Goal: Use online tool/utility: Utilize a website feature to perform a specific function

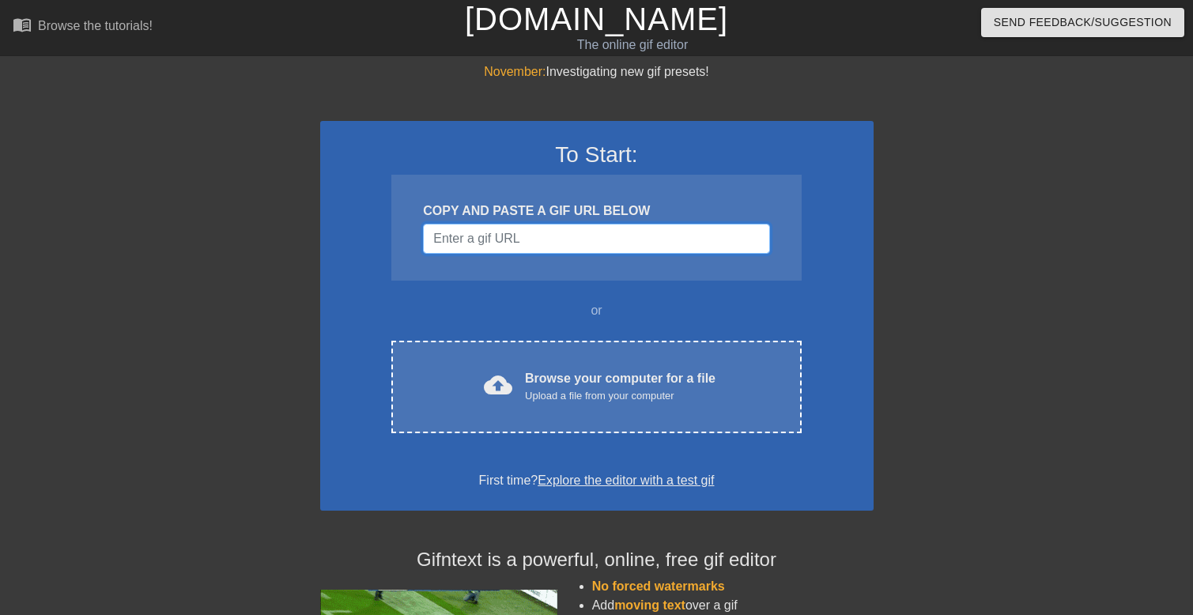
click at [517, 227] on input "Username" at bounding box center [596, 239] width 346 height 30
paste input "[URL][DOMAIN_NAME]"
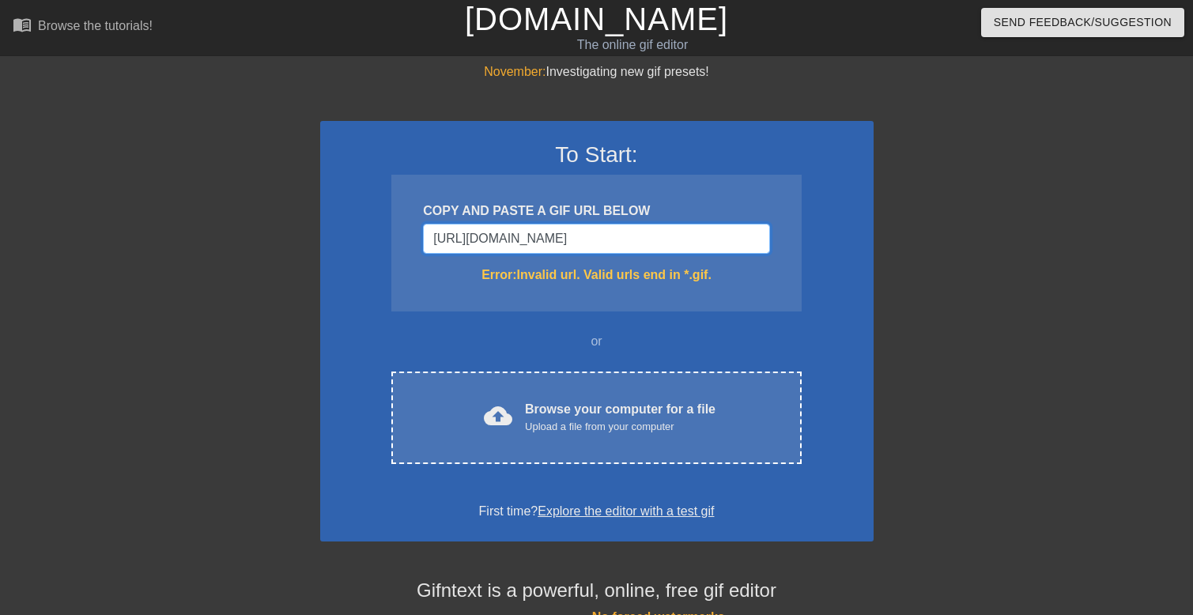
drag, startPoint x: 732, startPoint y: 229, endPoint x: 233, endPoint y: 220, distance: 499.0
click at [233, 220] on div "November: Investigating new gif presets! To Start: COPY AND PASTE A GIF URL BEL…" at bounding box center [596, 464] width 1193 height 805
paste input "[DOMAIN_NAME][URL]"
type input "[URL][DOMAIN_NAME]"
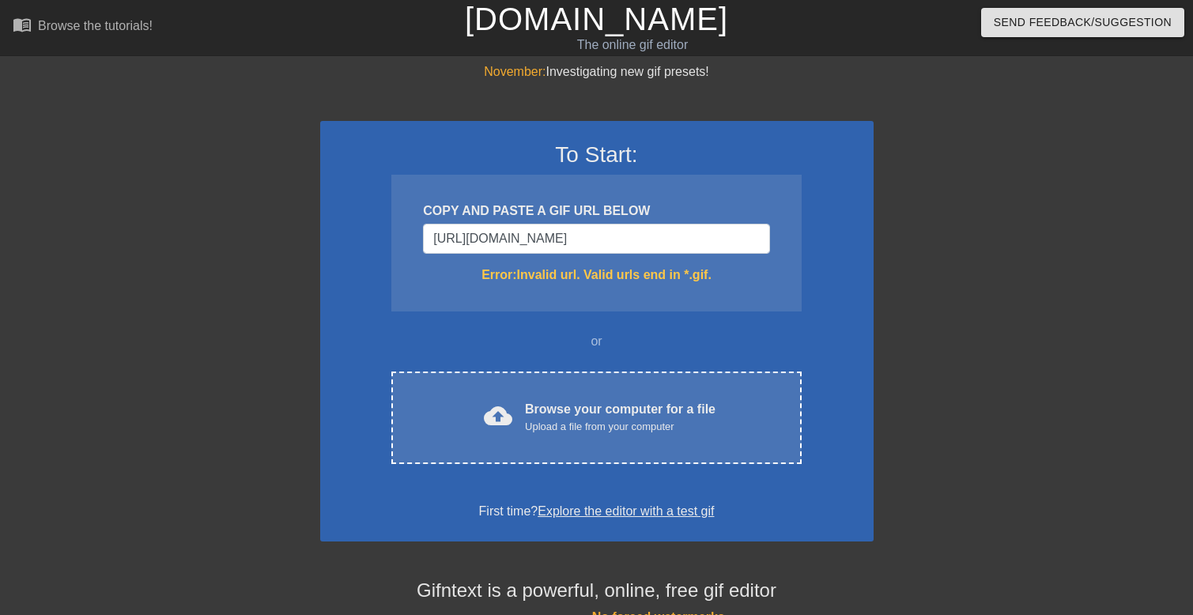
click at [726, 289] on div "COPY AND PASTE A GIF URL BELOW [URL][DOMAIN_NAME] Error: Invalid url. Valid url…" at bounding box center [596, 243] width 410 height 137
click at [730, 224] on input "[URL][DOMAIN_NAME]" at bounding box center [596, 239] width 346 height 30
click at [728, 234] on input "[URL][DOMAIN_NAME]" at bounding box center [596, 239] width 346 height 30
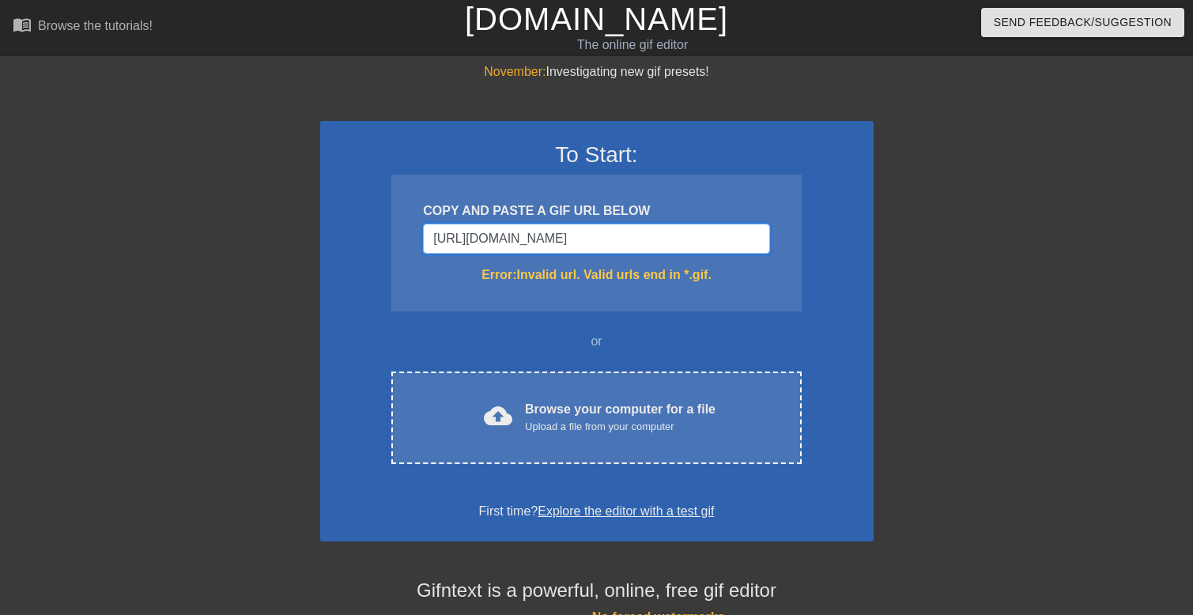
click at [728, 234] on input "[URL][DOMAIN_NAME]" at bounding box center [596, 239] width 346 height 30
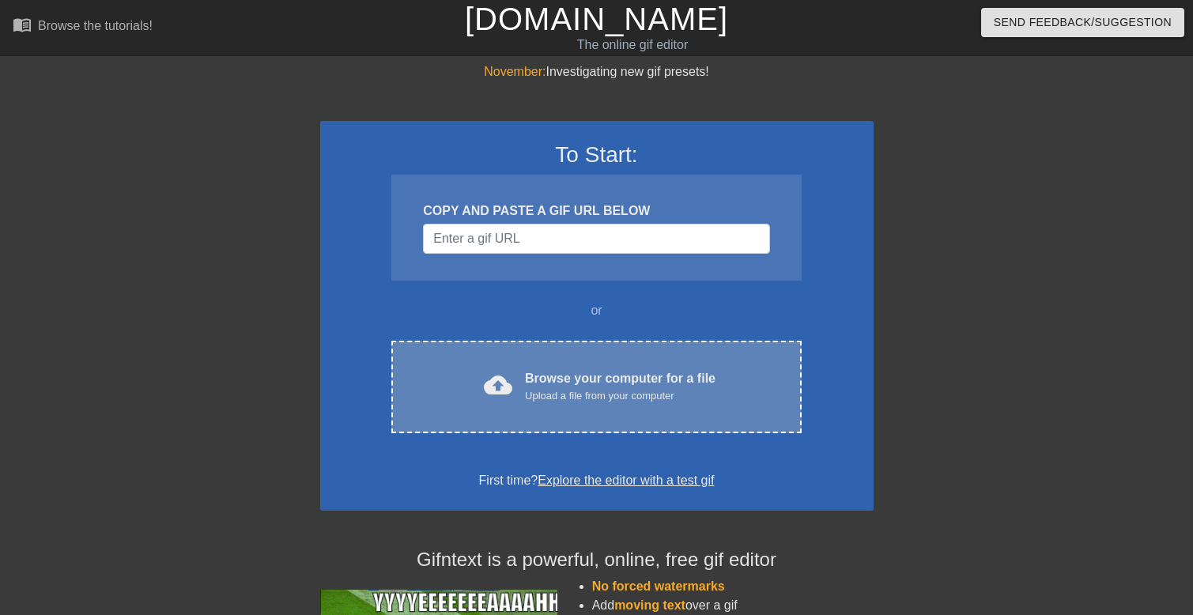
click at [617, 418] on div "cloud_upload Browse your computer for a file Upload a file from your computer C…" at bounding box center [596, 387] width 410 height 93
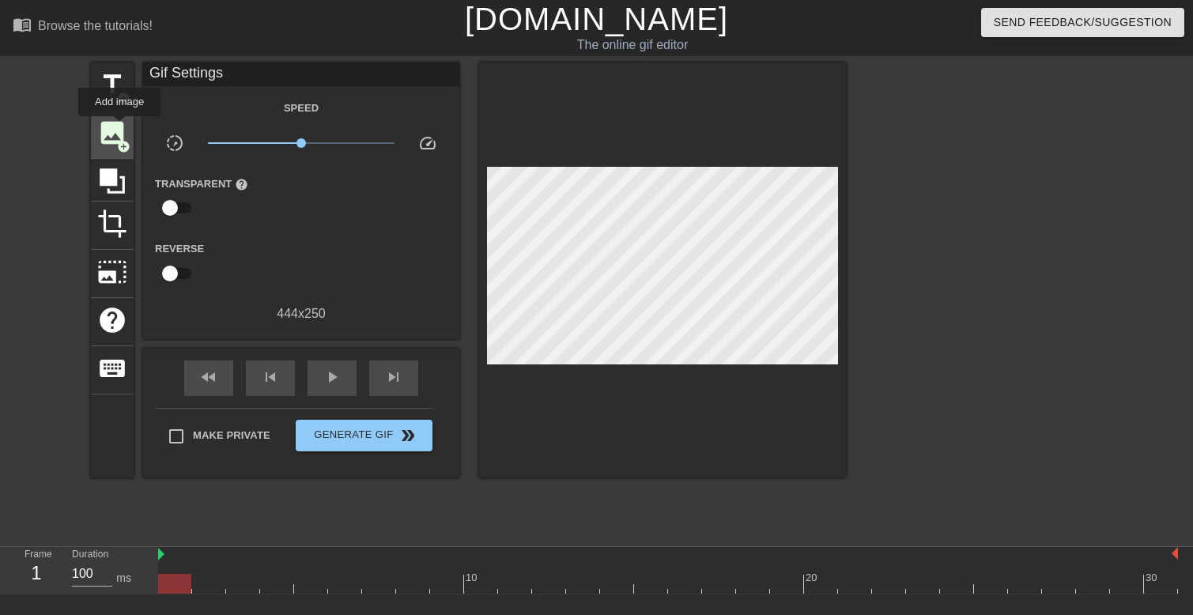
click at [119, 127] on span "image" at bounding box center [112, 133] width 30 height 30
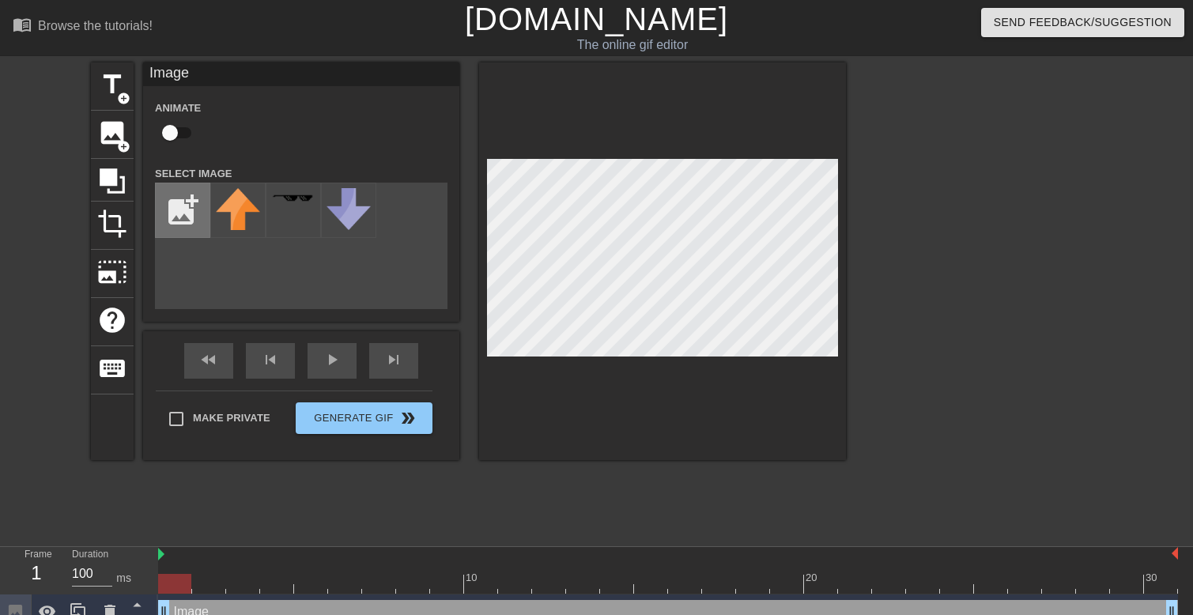
click at [187, 209] on input "file" at bounding box center [183, 210] width 54 height 54
type input "C:\fakepath\phone.webp"
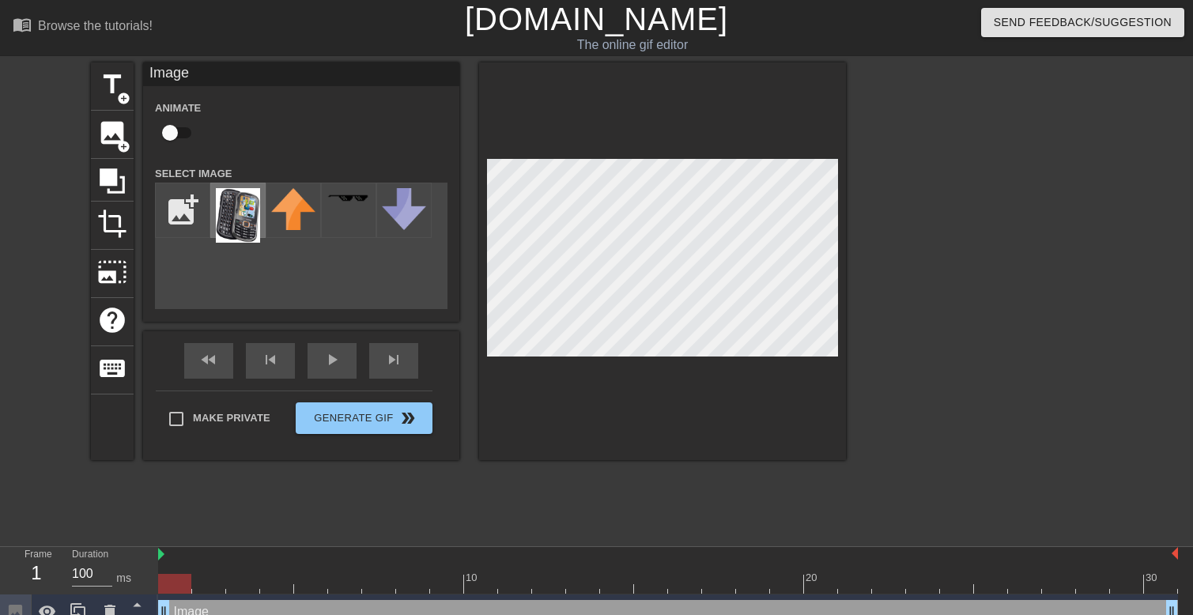
click at [246, 209] on img at bounding box center [238, 215] width 44 height 55
click at [240, 217] on img at bounding box center [238, 215] width 44 height 55
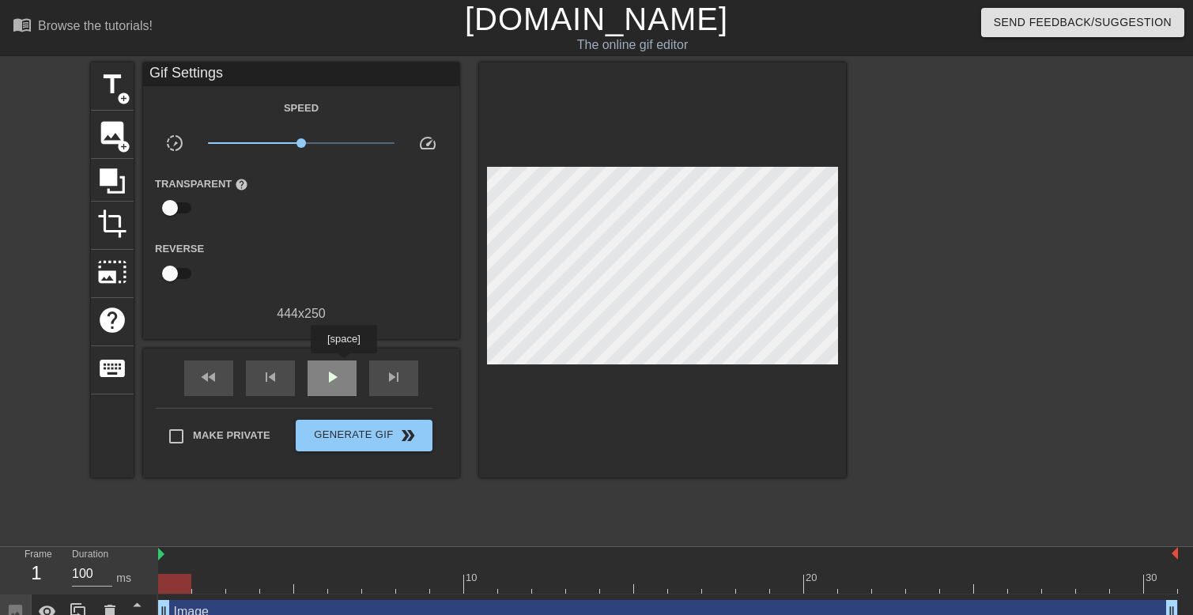
click at [343, 364] on div "play_arrow" at bounding box center [332, 379] width 49 height 36
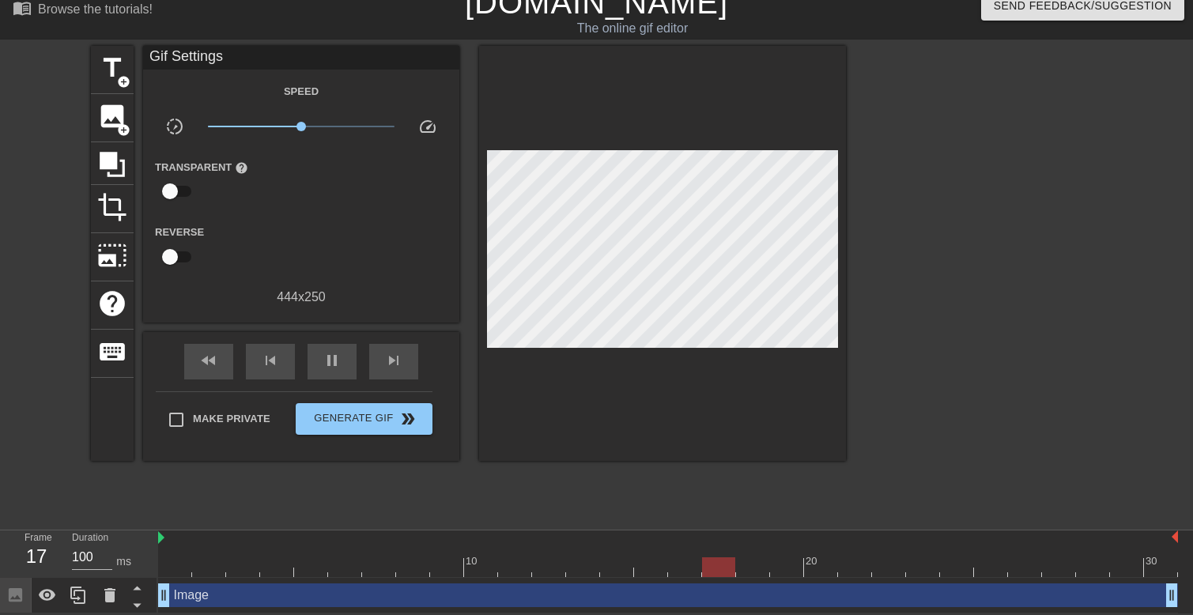
click at [181, 600] on div "Image drag_handle drag_handle" at bounding box center [668, 596] width 1020 height 24
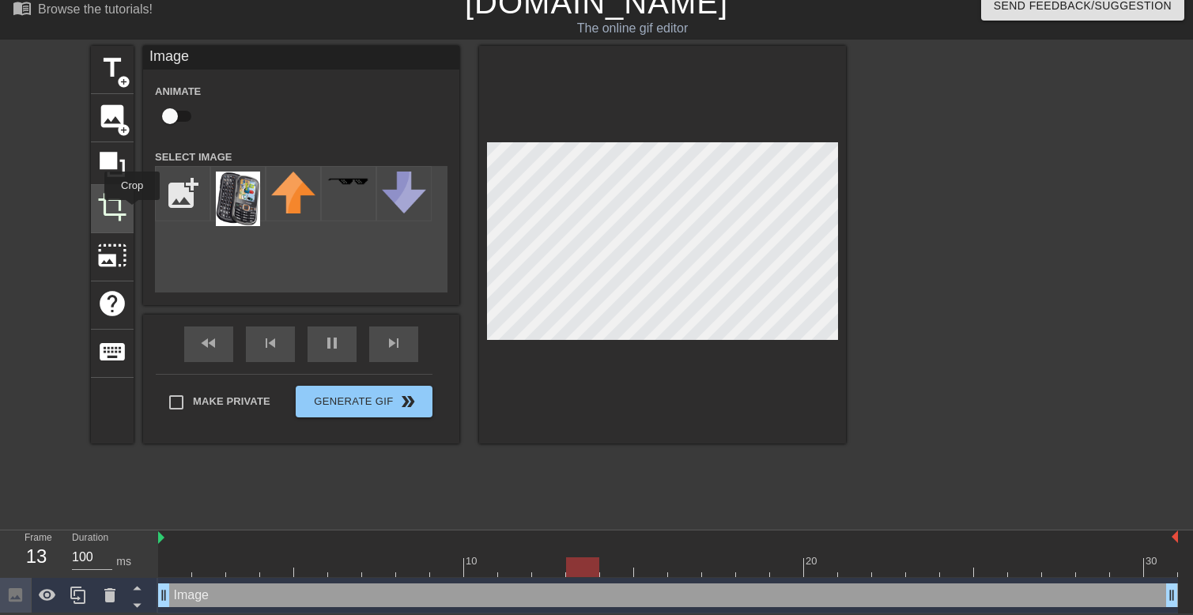
click at [132, 211] on div "crop" at bounding box center [112, 209] width 43 height 48
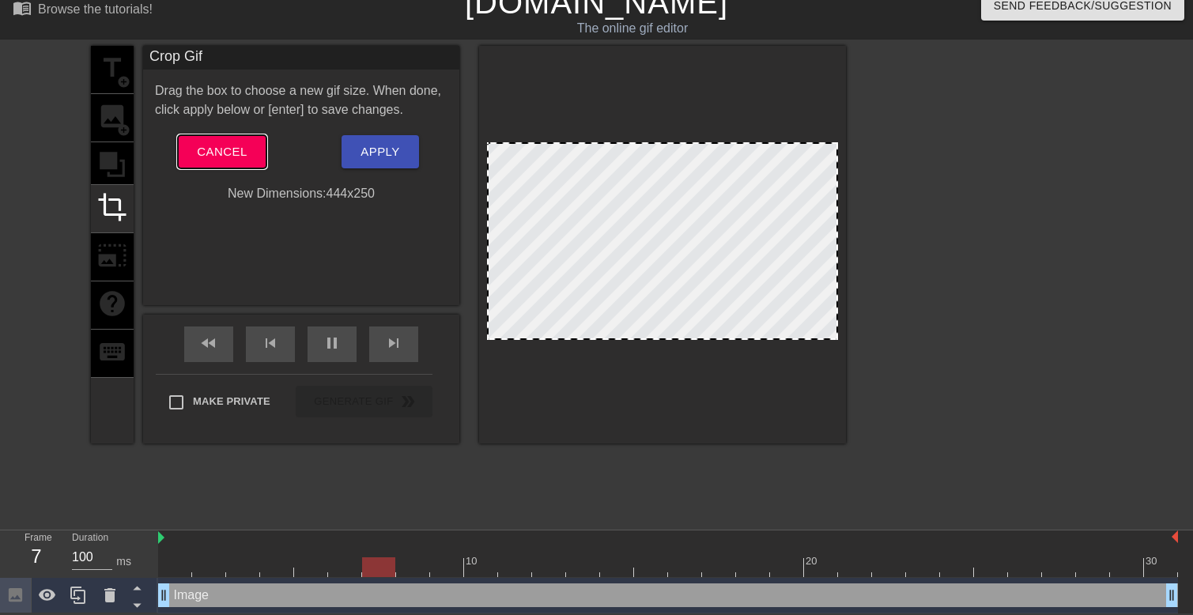
click at [247, 152] on span "Cancel" at bounding box center [222, 152] width 50 height 21
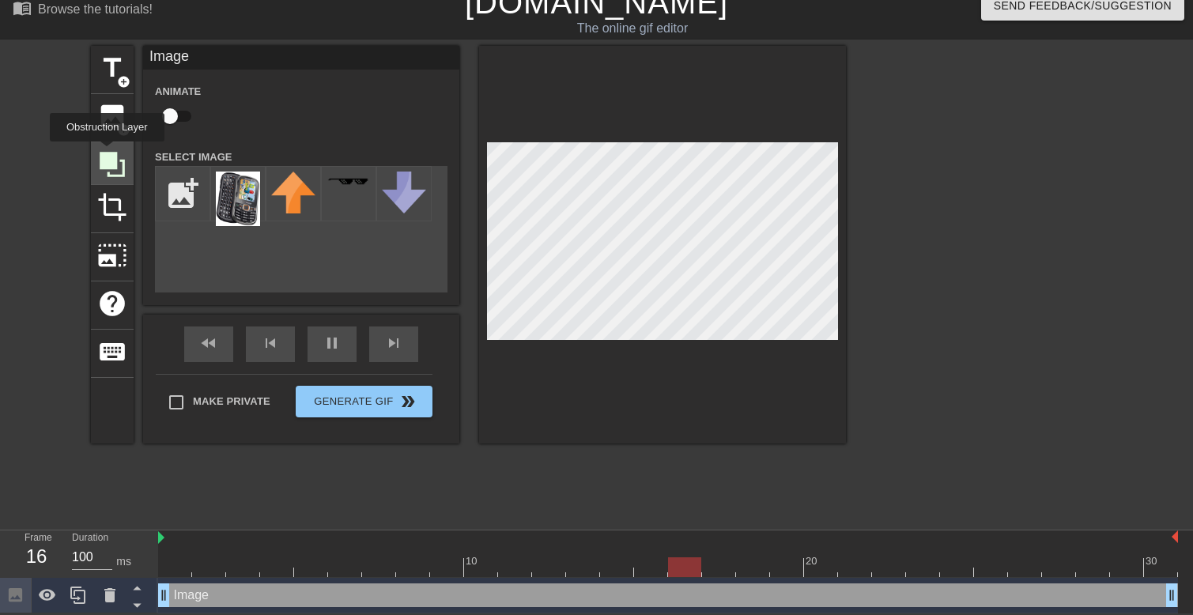
click at [107, 153] on icon at bounding box center [112, 164] width 25 height 25
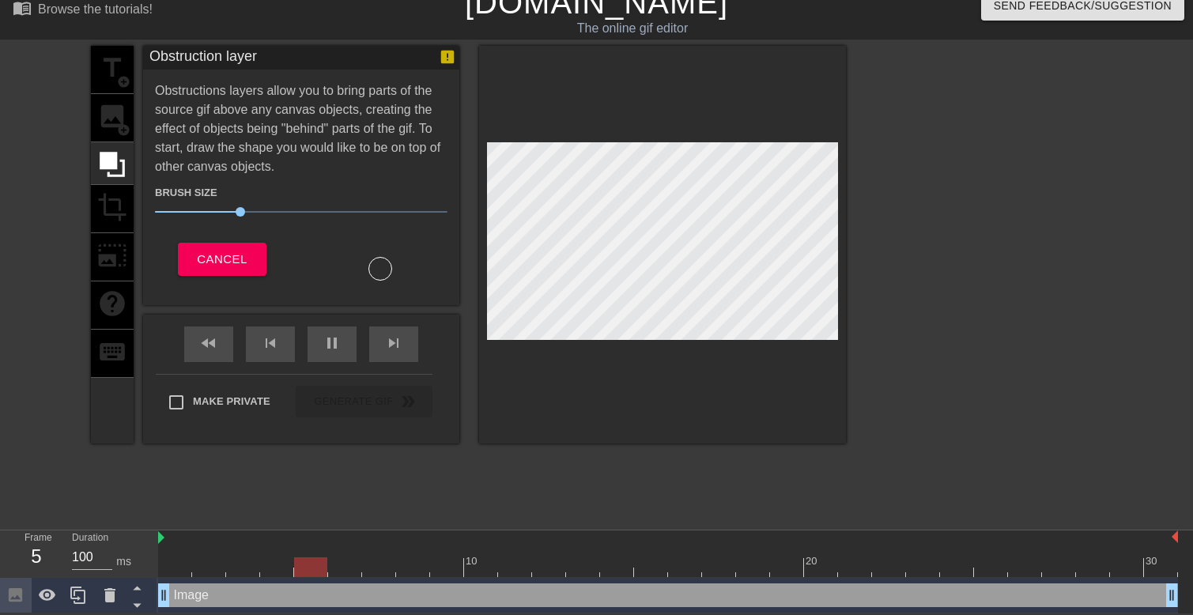
click at [118, 261] on div "title add_circle image add_circle crop photo_size_select_large help keyboard" at bounding box center [112, 245] width 43 height 398
click at [212, 255] on span "Cancel" at bounding box center [222, 259] width 50 height 21
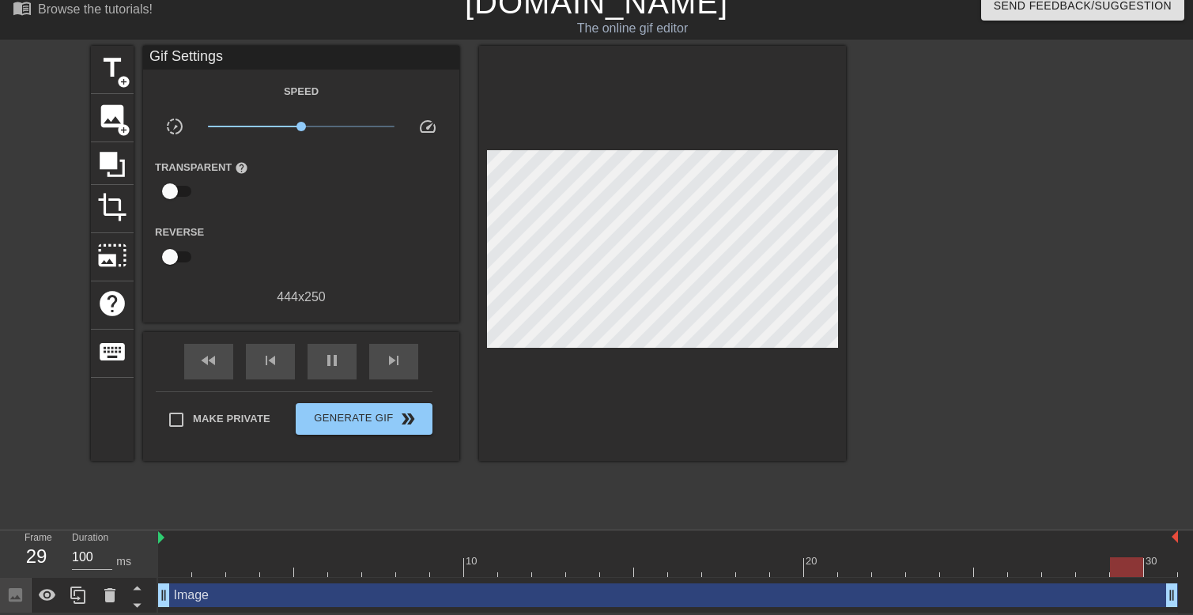
drag, startPoint x: 691, startPoint y: 128, endPoint x: 589, endPoint y: 376, distance: 268.4
click at [589, 376] on div at bounding box center [662, 253] width 367 height 415
click at [205, 598] on div "Image drag_handle drag_handle" at bounding box center [668, 596] width 1020 height 24
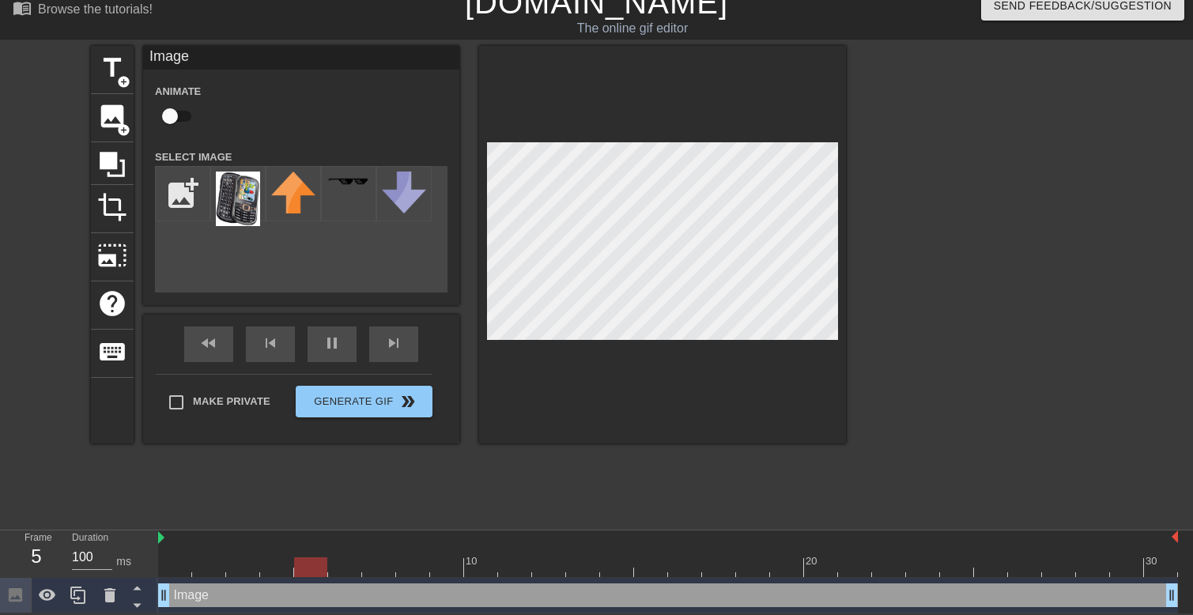
click at [205, 598] on div "Image drag_handle drag_handle" at bounding box center [668, 596] width 1020 height 24
click at [144, 608] on icon at bounding box center [137, 605] width 20 height 20
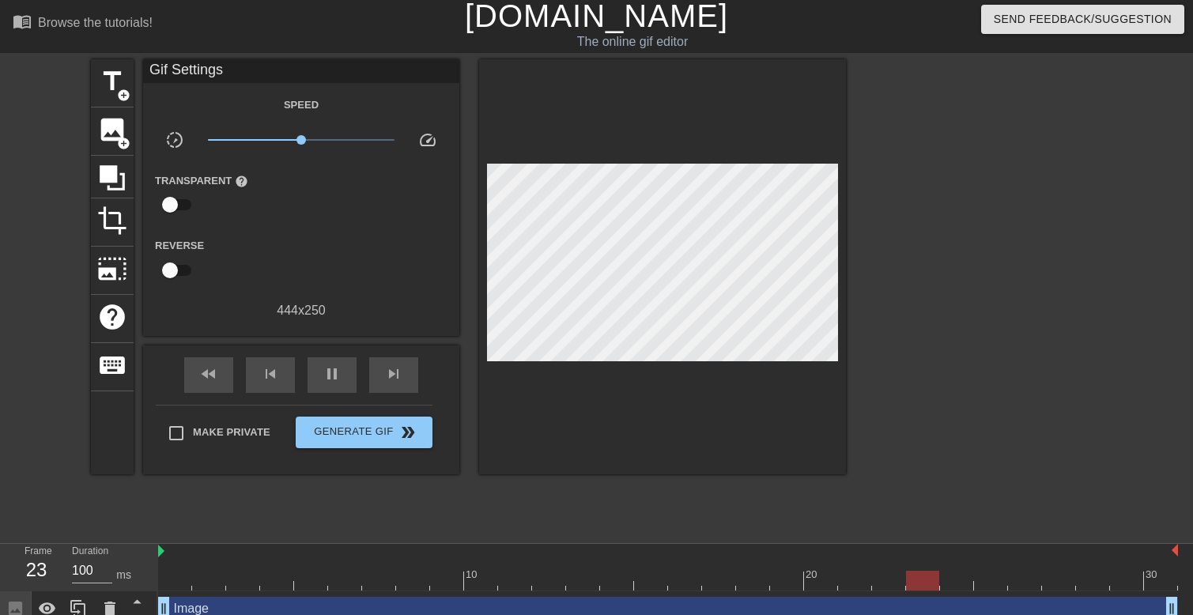
scroll to position [0, 0]
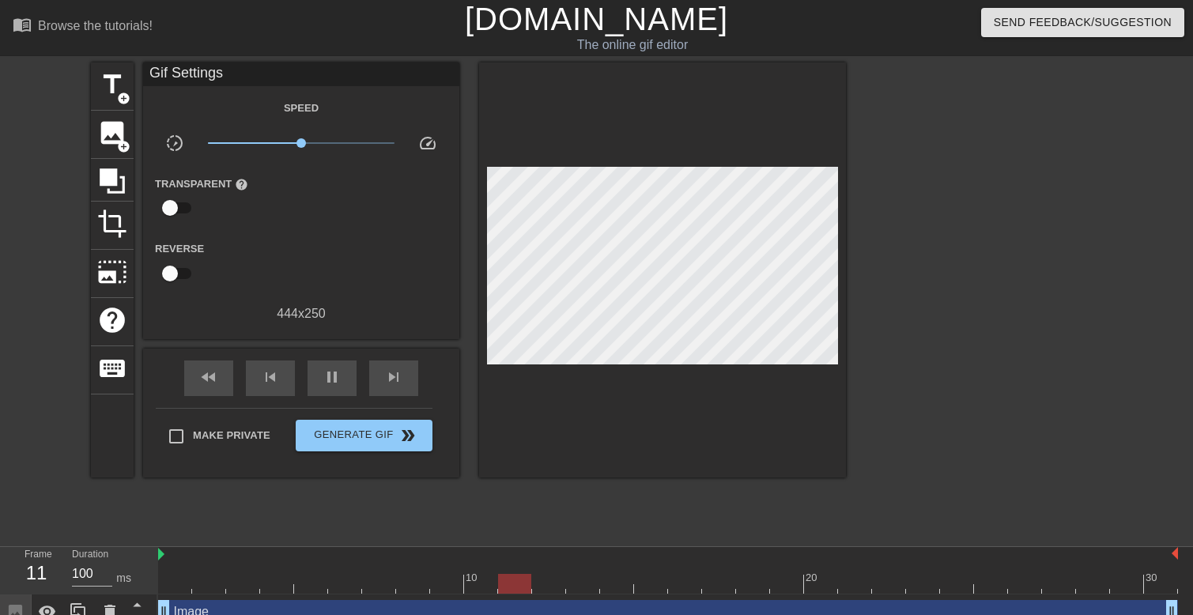
click at [180, 210] on input "checkbox" at bounding box center [170, 208] width 90 height 30
checkbox input "true"
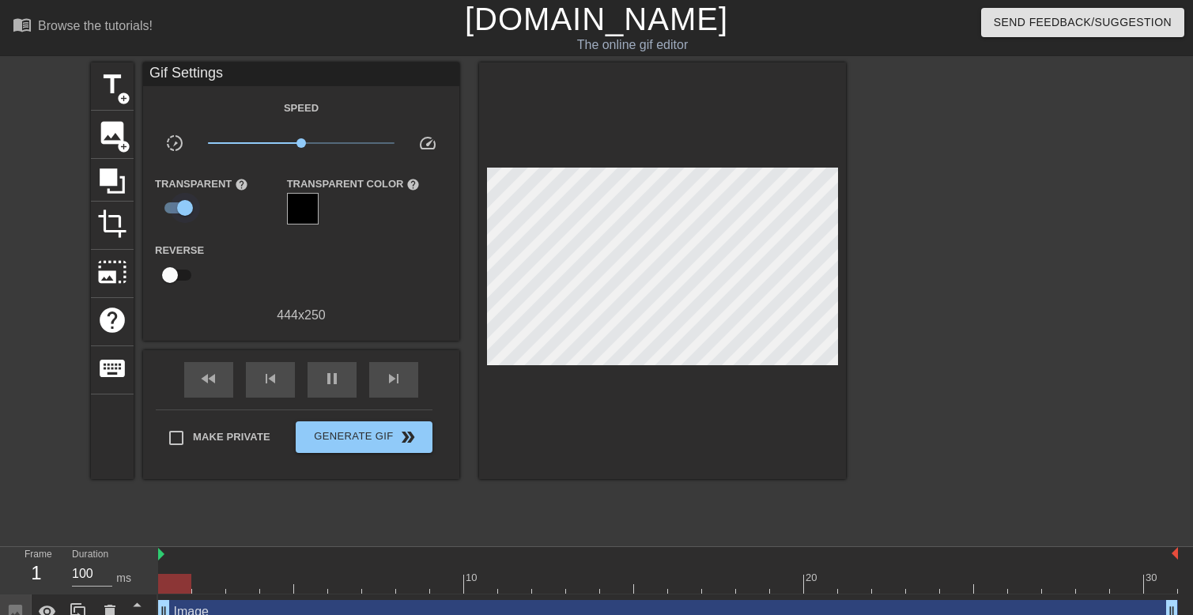
click at [186, 203] on input "checkbox" at bounding box center [185, 208] width 90 height 30
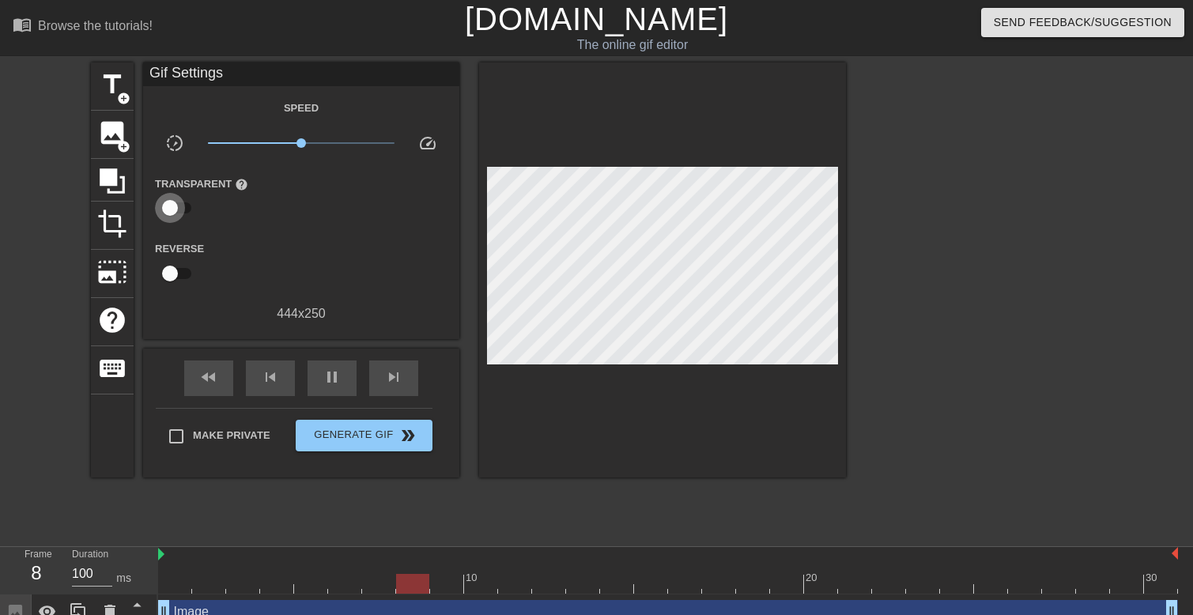
click at [186, 203] on input "checkbox" at bounding box center [170, 208] width 90 height 30
checkbox input "true"
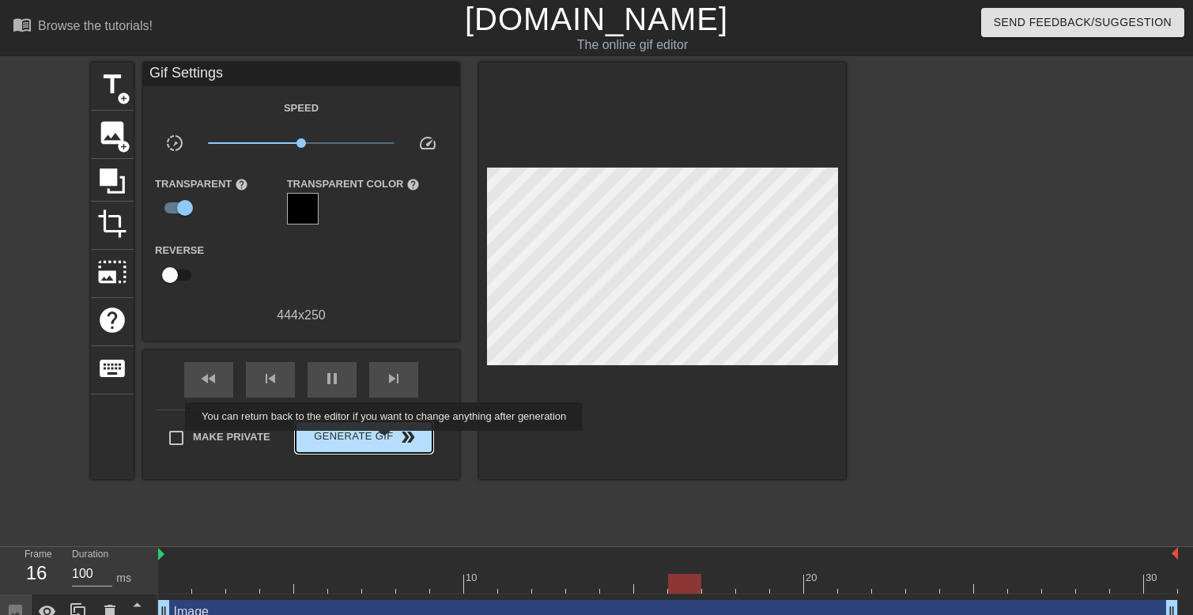
click at [386, 442] on span "Generate Gif double_arrow" at bounding box center [364, 437] width 124 height 19
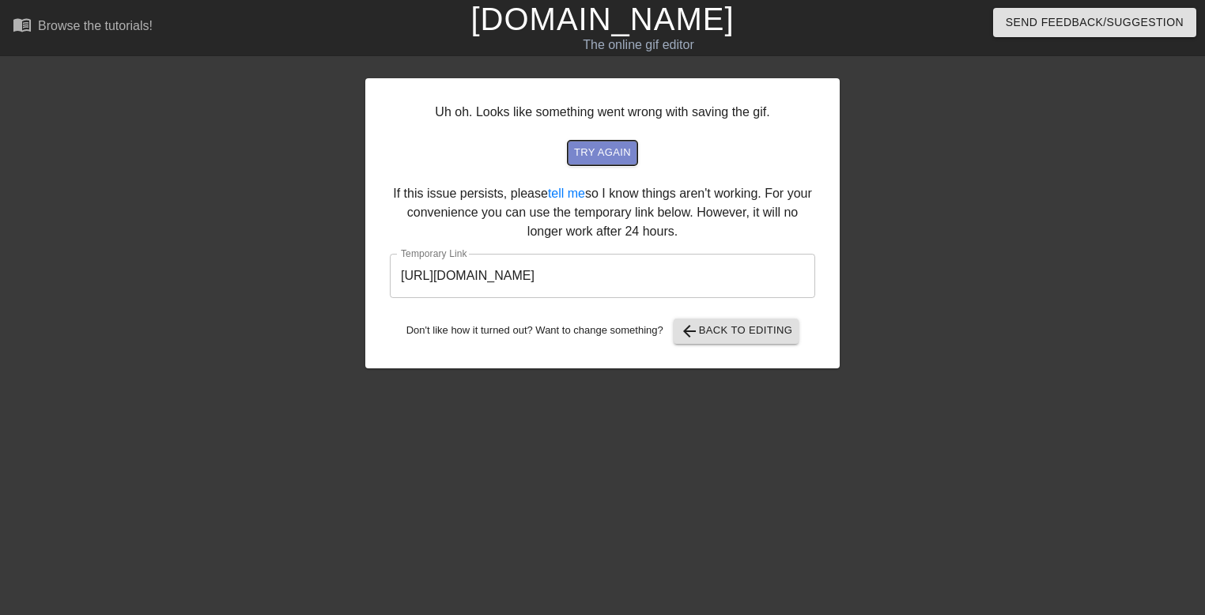
click at [612, 156] on span "try again" at bounding box center [602, 153] width 57 height 18
click at [720, 326] on span "arrow_back Back to Editing" at bounding box center [736, 331] width 113 height 19
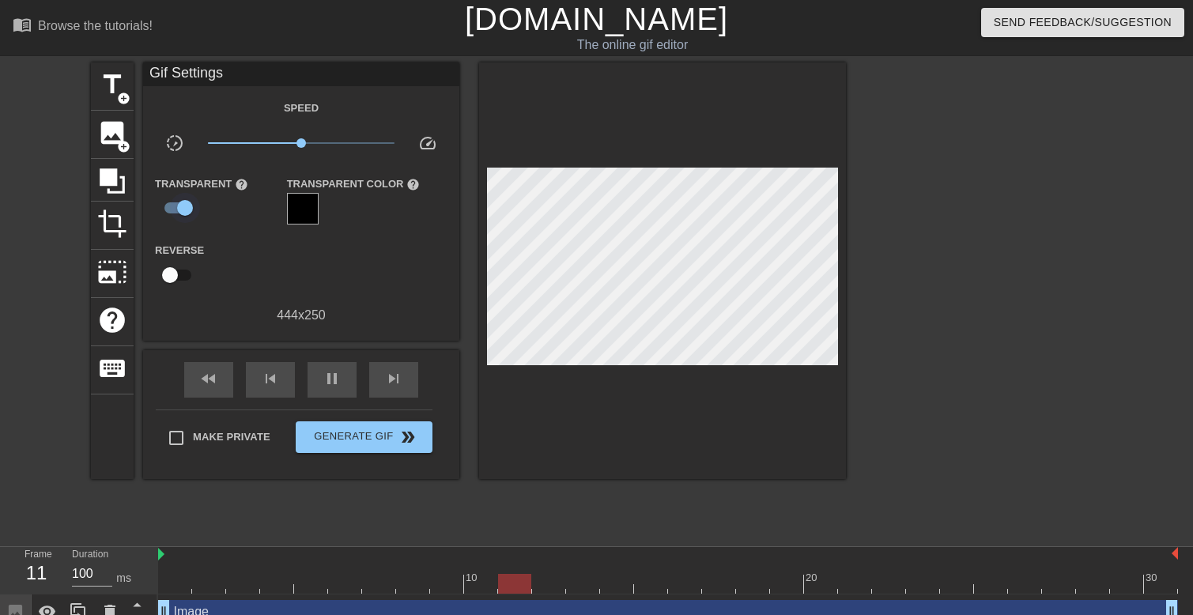
click at [177, 197] on input "checkbox" at bounding box center [185, 208] width 90 height 30
checkbox input "false"
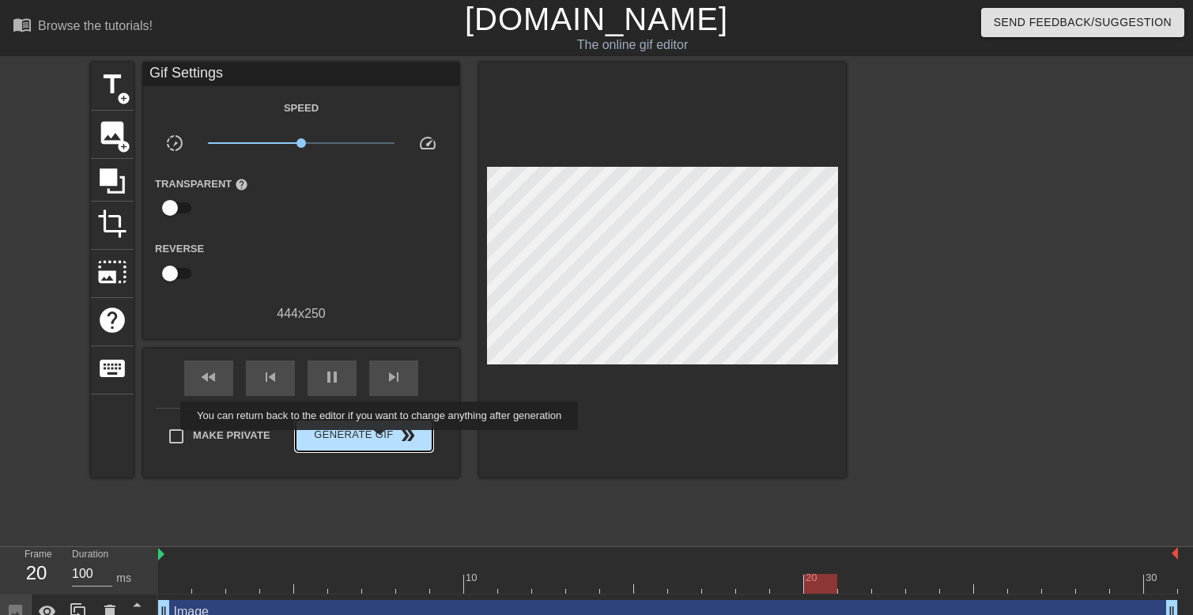
click at [376, 437] on span "Generate Gif double_arrow" at bounding box center [364, 435] width 124 height 19
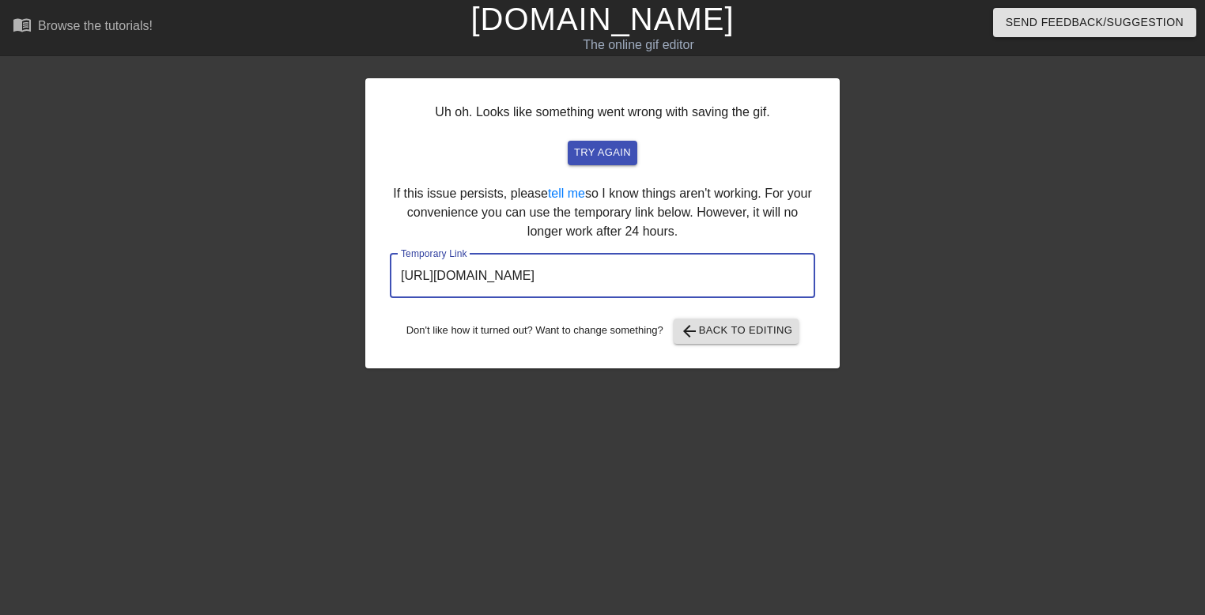
click at [691, 289] on input "[URL][DOMAIN_NAME]" at bounding box center [602, 276] width 425 height 44
click at [691, 280] on input "[URL][DOMAIN_NAME]" at bounding box center [602, 276] width 425 height 44
click at [690, 278] on input "[URL][DOMAIN_NAME]" at bounding box center [602, 276] width 425 height 44
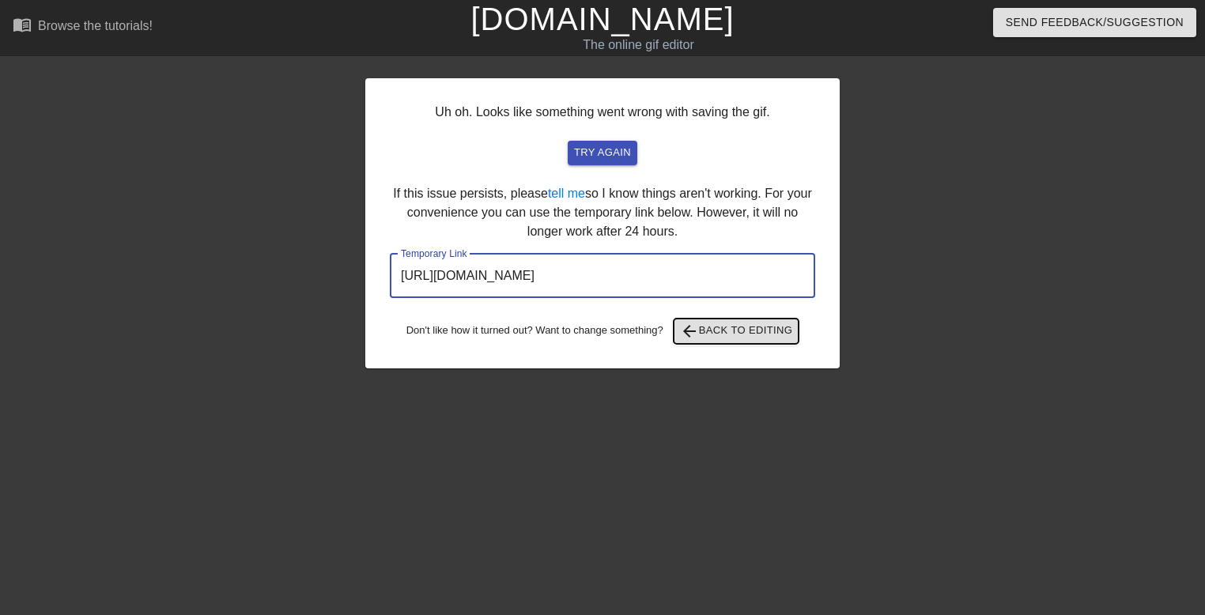
click at [749, 332] on span "arrow_back Back to Editing" at bounding box center [736, 331] width 113 height 19
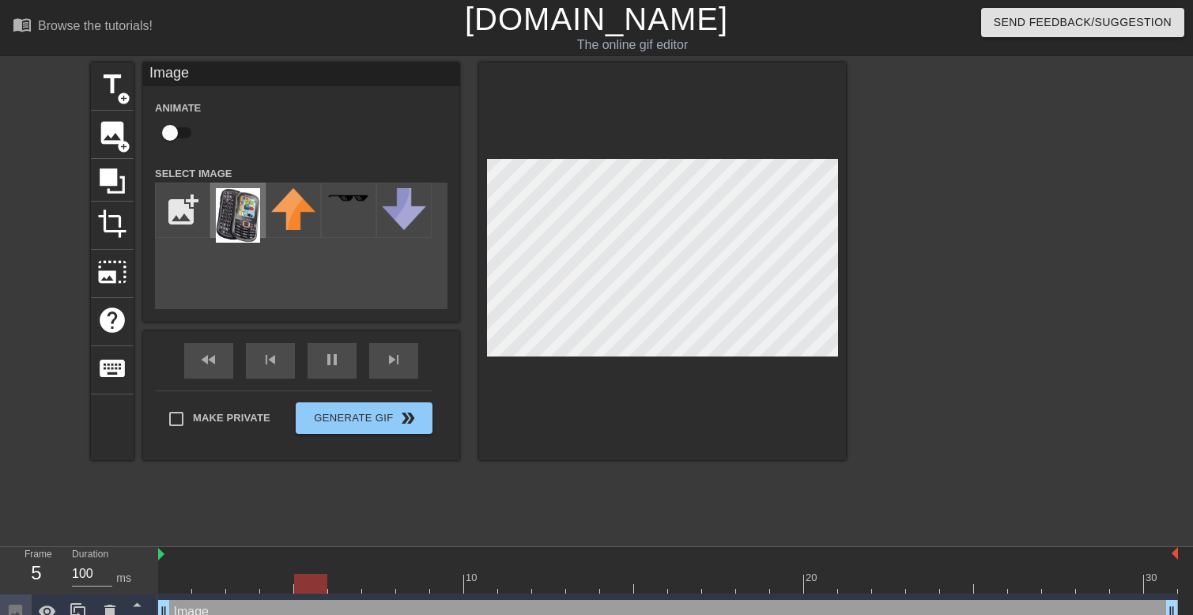
drag, startPoint x: 749, startPoint y: 332, endPoint x: 245, endPoint y: 221, distance: 515.7
click at [256, 221] on div "add_photo_alternate" at bounding box center [301, 246] width 293 height 127
click at [234, 219] on img at bounding box center [238, 215] width 44 height 55
click at [230, 221] on img at bounding box center [238, 215] width 44 height 55
click at [119, 133] on span "image" at bounding box center [112, 133] width 30 height 30
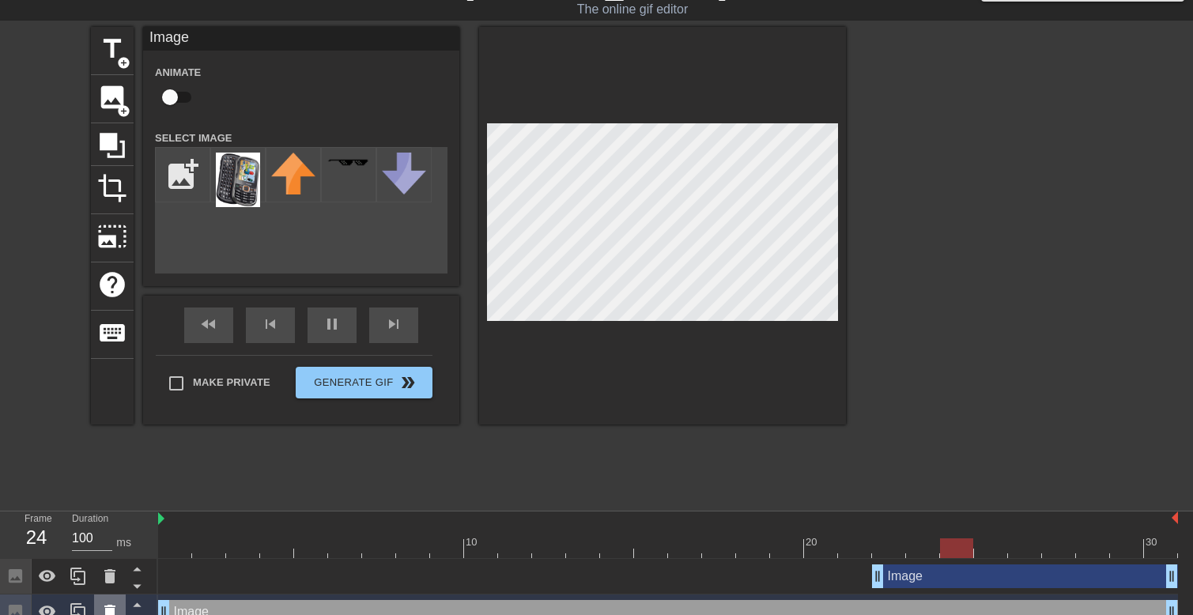
scroll to position [54, 0]
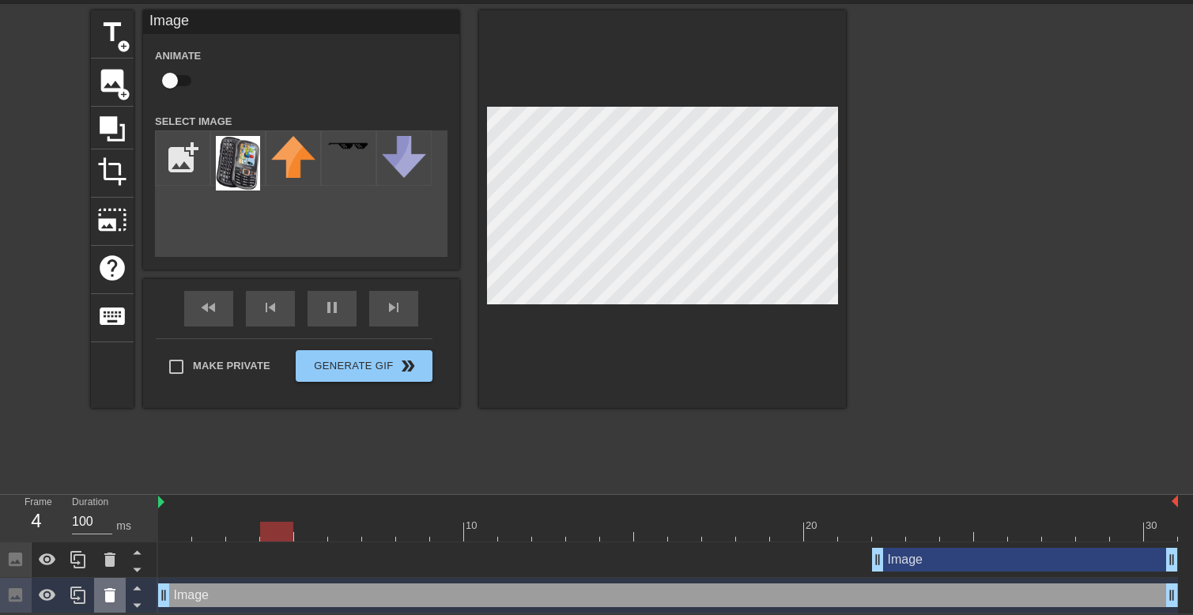
click at [118, 588] on icon at bounding box center [109, 595] width 19 height 19
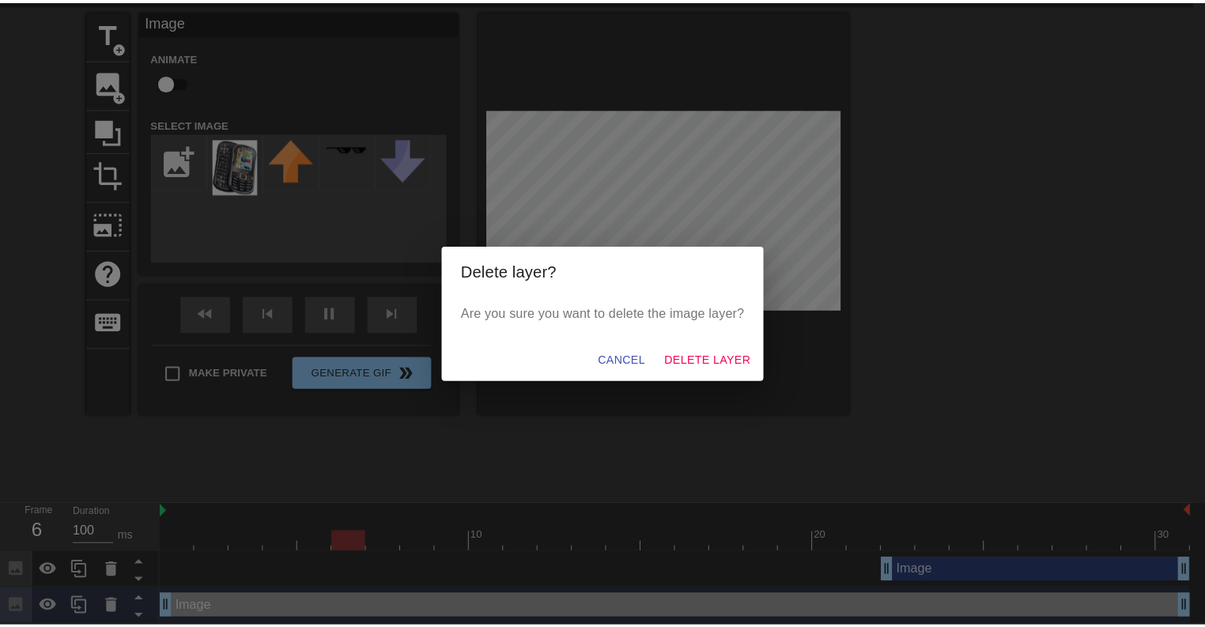
scroll to position [42, 0]
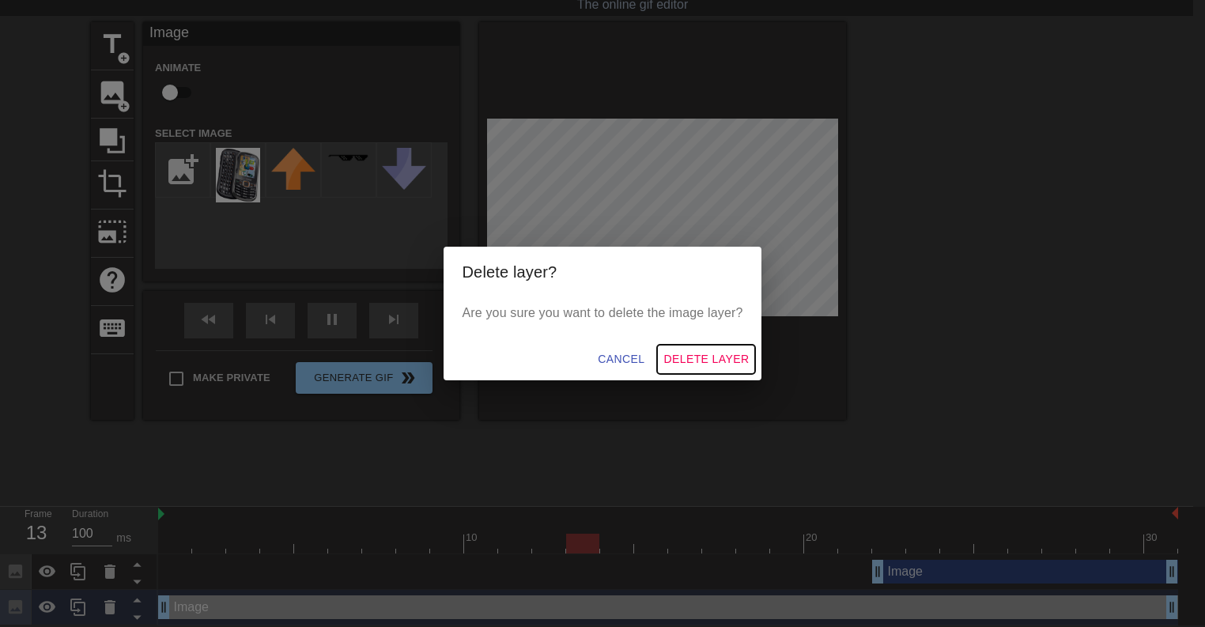
click at [704, 362] on span "Delete Layer" at bounding box center [705, 359] width 85 height 20
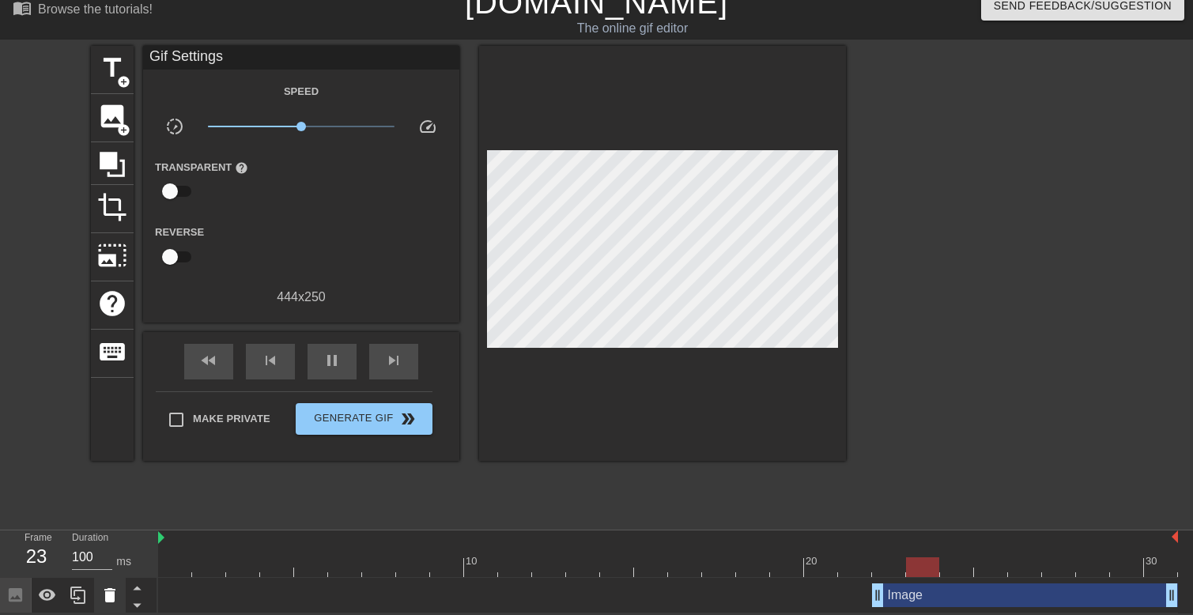
click at [111, 587] on icon at bounding box center [109, 595] width 19 height 19
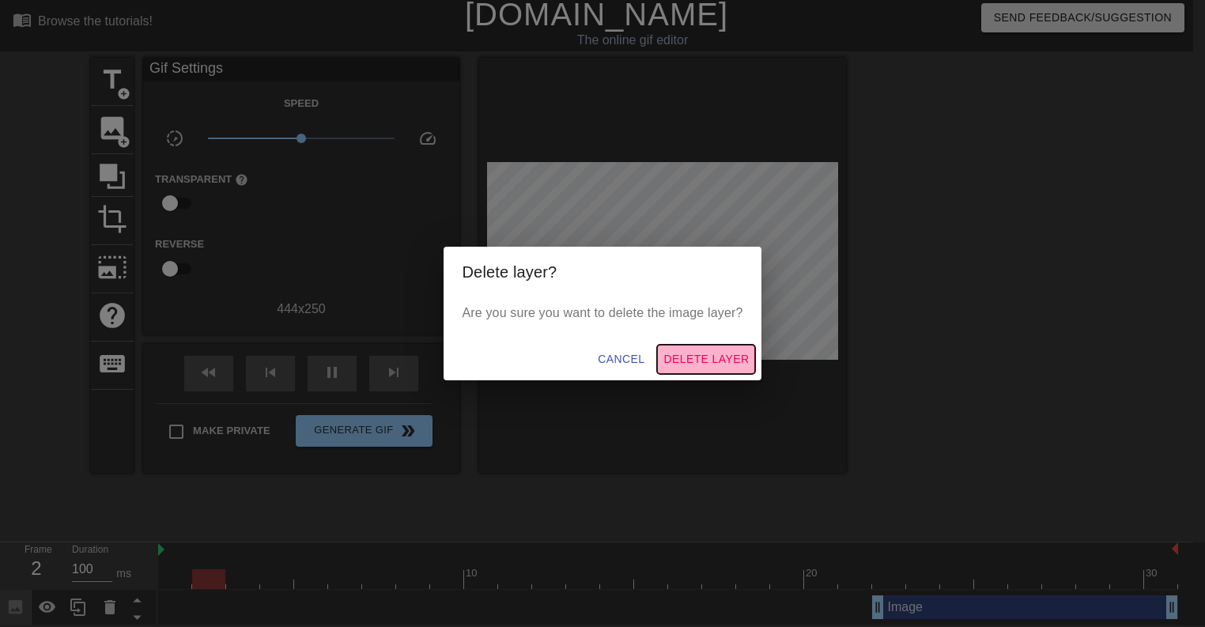
click at [704, 364] on span "Delete Layer" at bounding box center [705, 359] width 85 height 20
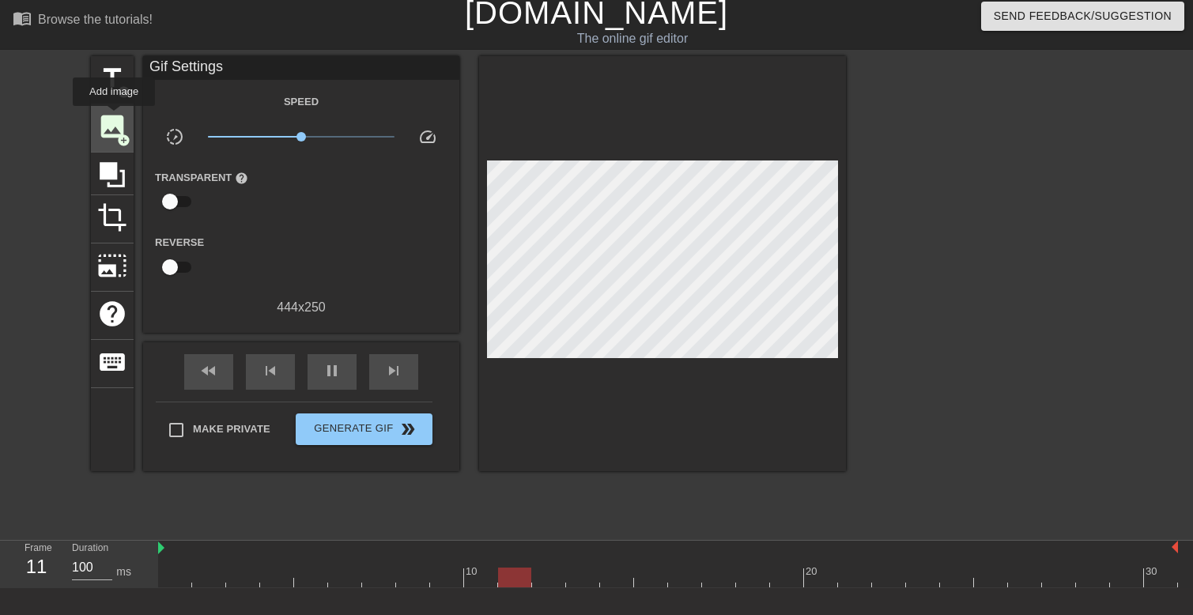
click at [114, 117] on span "image" at bounding box center [112, 126] width 30 height 30
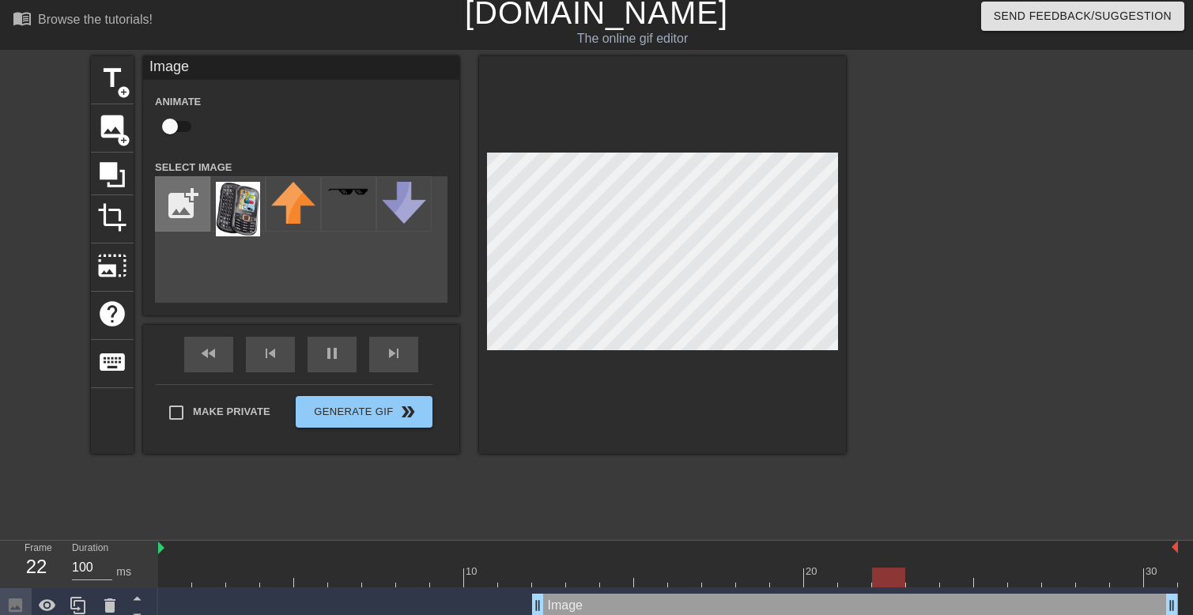
click at [197, 201] on input "file" at bounding box center [183, 204] width 54 height 54
type input "C:\fakepath\jojojo.jpg"
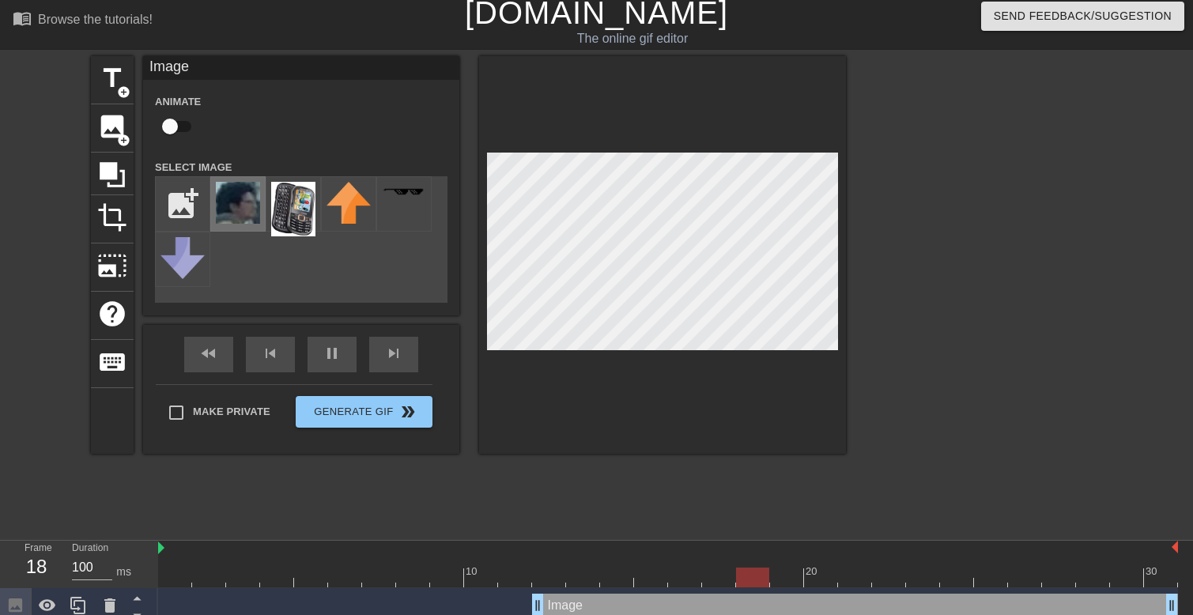
click at [241, 206] on img at bounding box center [238, 203] width 44 height 42
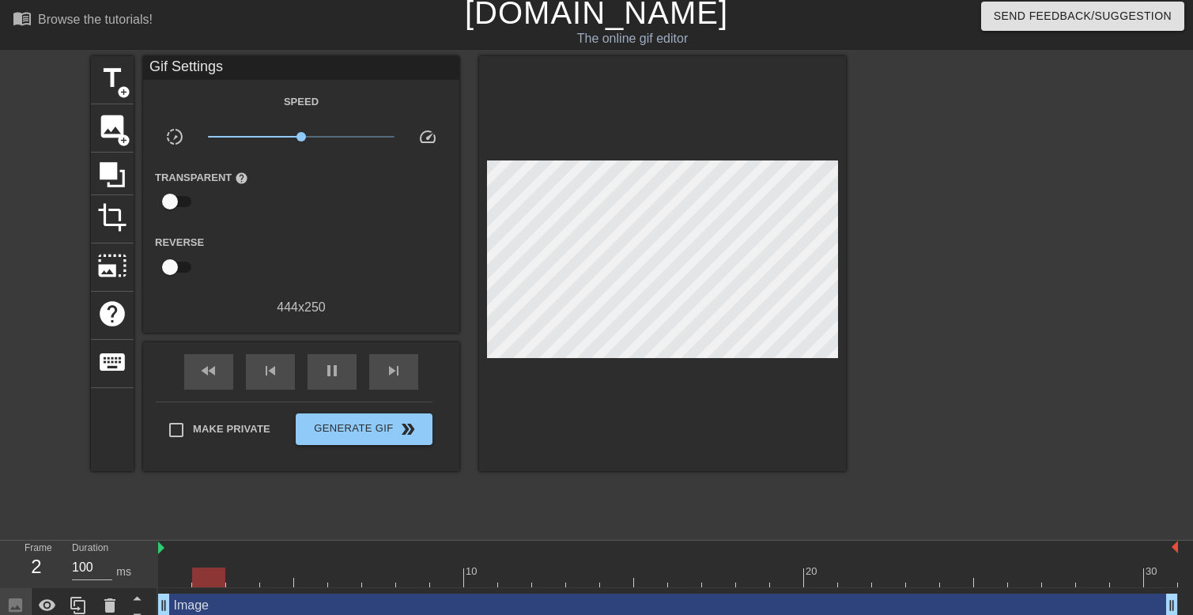
drag, startPoint x: 537, startPoint y: 601, endPoint x: 149, endPoint y: 612, distance: 388.4
click at [149, 612] on div "Frame 2 Duration 100 ms 10 20 30 Image drag_handle drag_handle" at bounding box center [596, 582] width 1193 height 83
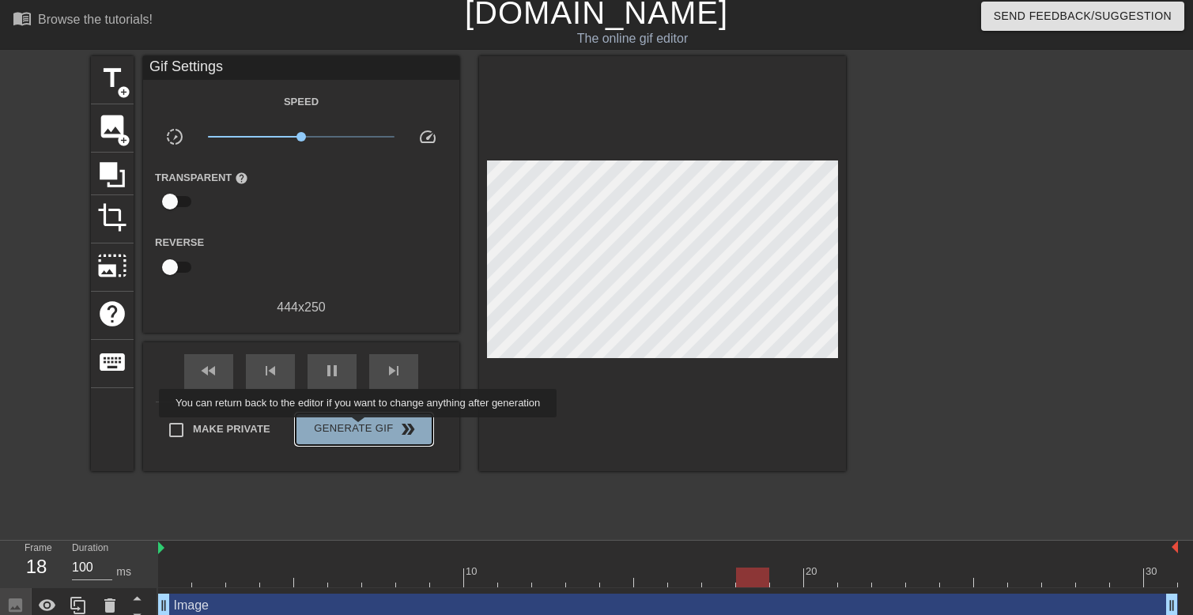
click at [360, 429] on span "Generate Gif double_arrow" at bounding box center [364, 429] width 124 height 19
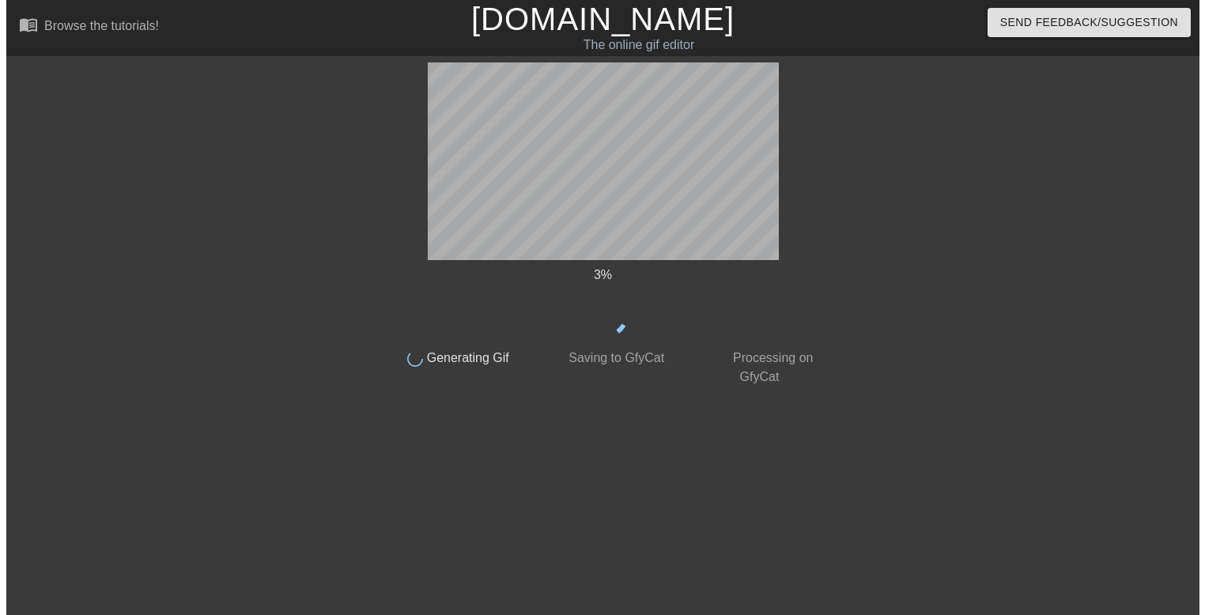
scroll to position [0, 0]
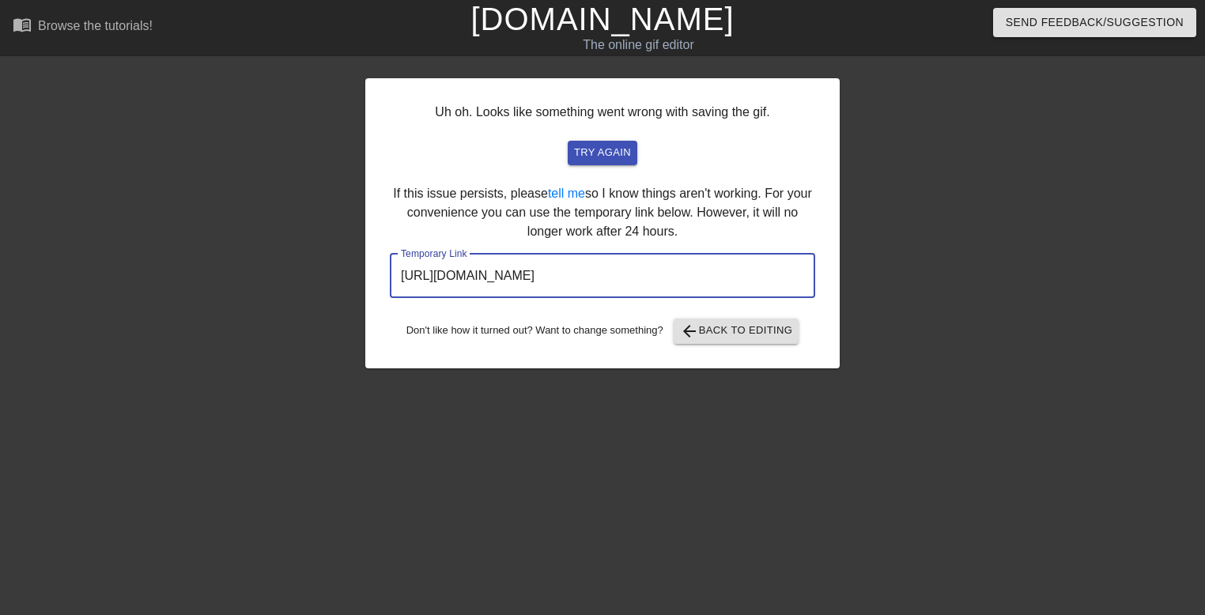
drag, startPoint x: 734, startPoint y: 275, endPoint x: 302, endPoint y: 223, distance: 434.8
click at [186, 265] on div "Uh oh. Looks like something went wrong with saving the gif. try again If this i…" at bounding box center [602, 299] width 1205 height 474
